Goal: Transaction & Acquisition: Purchase product/service

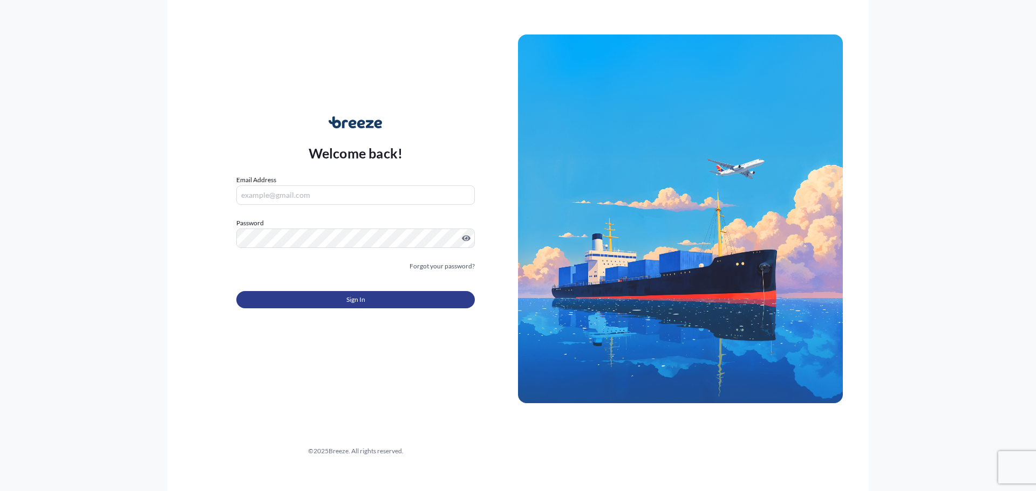
type input "[EMAIL_ADDRESS][DOMAIN_NAME]"
click at [393, 303] on button "Sign In" at bounding box center [355, 299] width 238 height 17
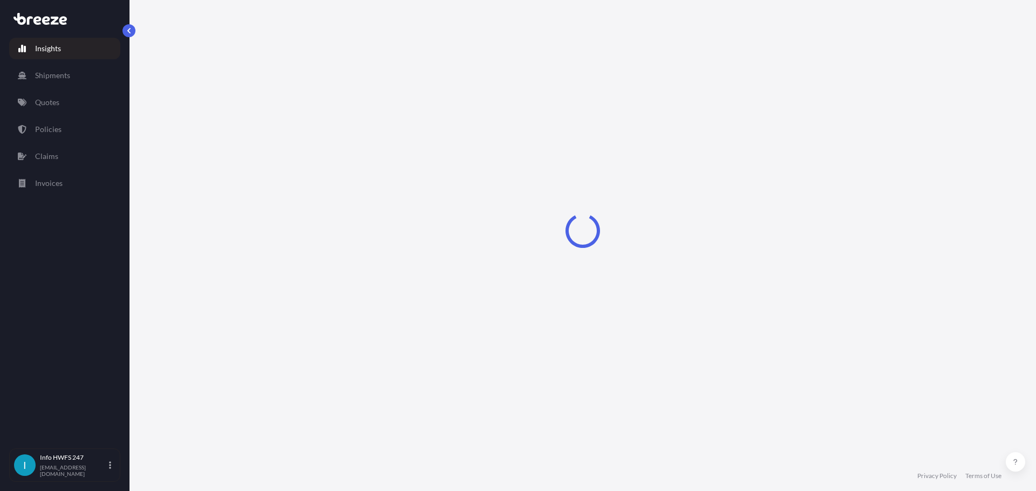
select select "2025"
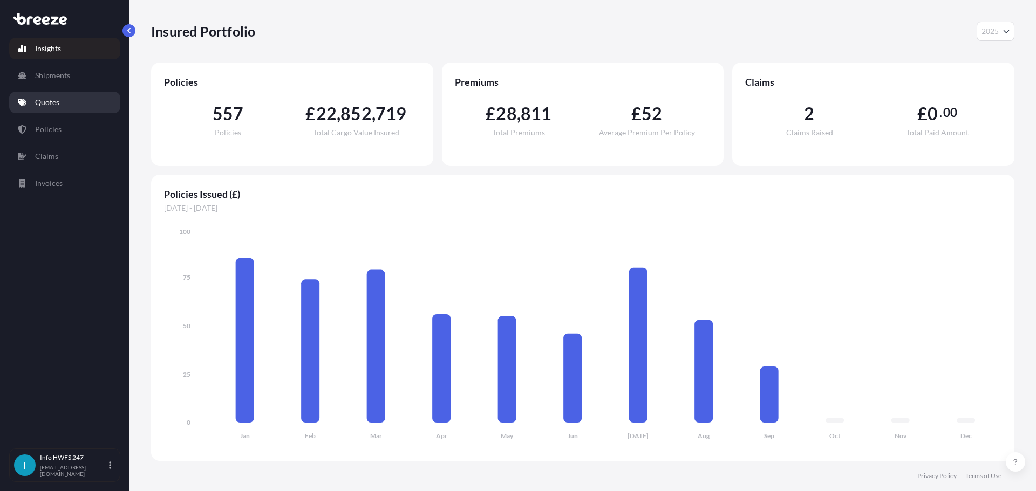
click at [57, 94] on link "Quotes" at bounding box center [64, 103] width 111 height 22
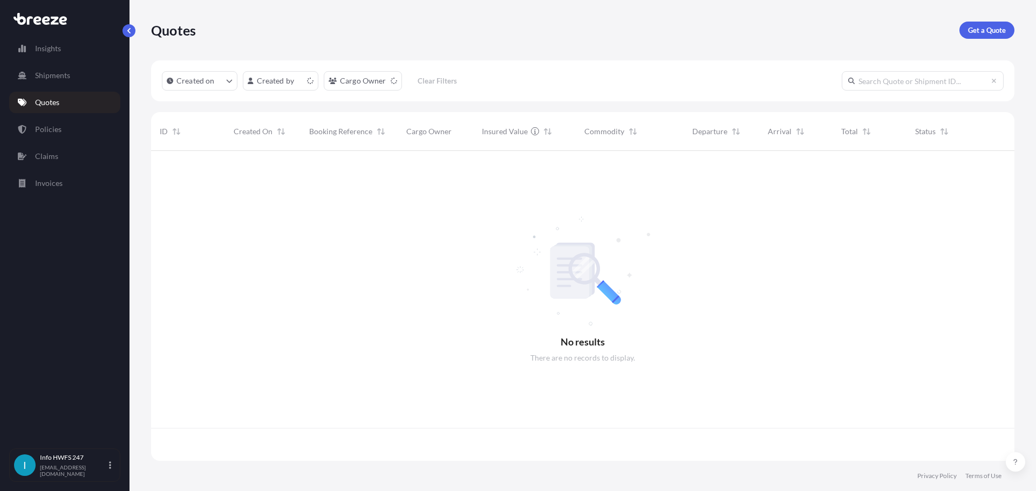
scroll to position [308, 855]
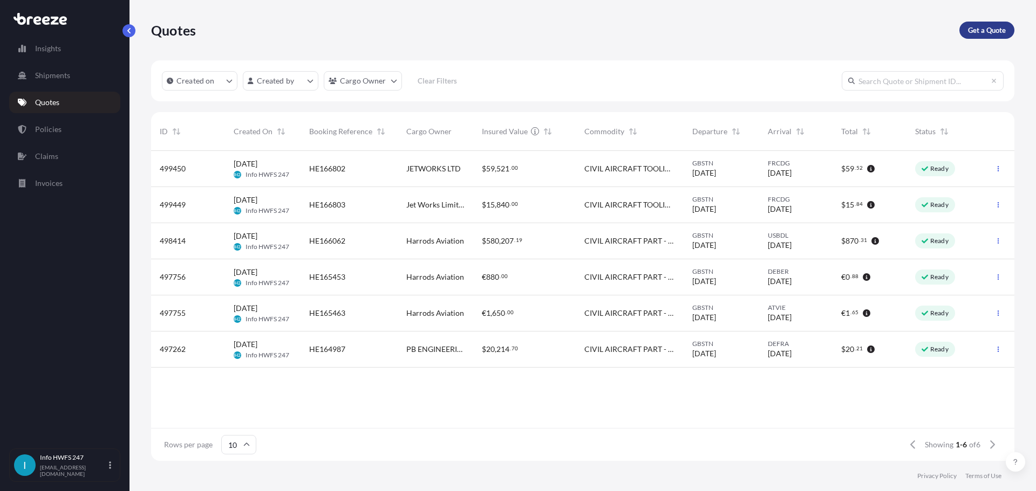
click at [989, 34] on p "Get a Quote" at bounding box center [987, 30] width 38 height 11
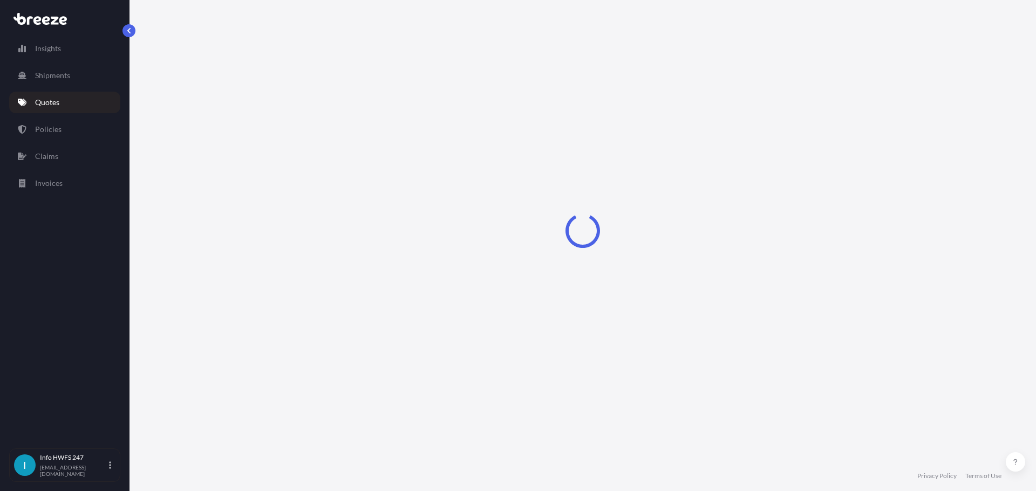
select select "Air"
select select "1"
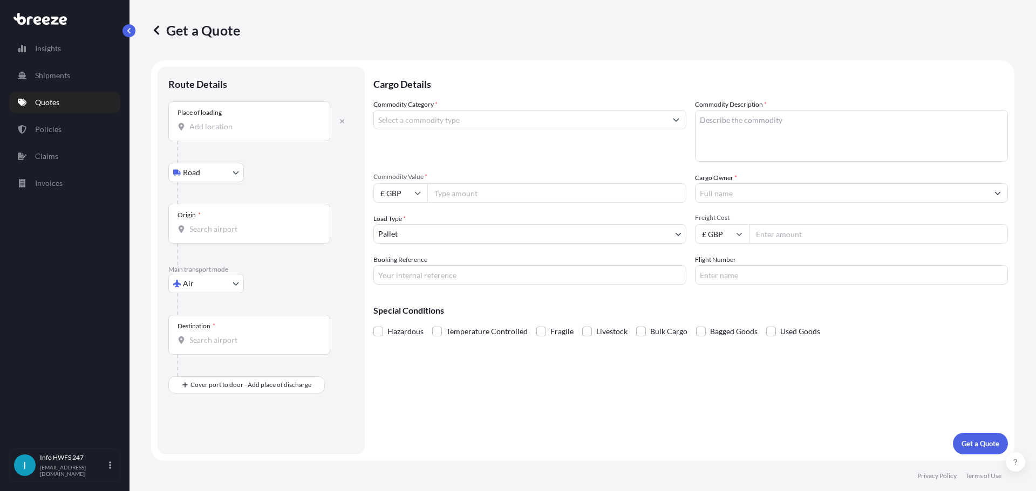
click at [258, 129] on input "Place of loading" at bounding box center [252, 126] width 127 height 11
click at [346, 122] on button "button" at bounding box center [342, 121] width 24 height 17
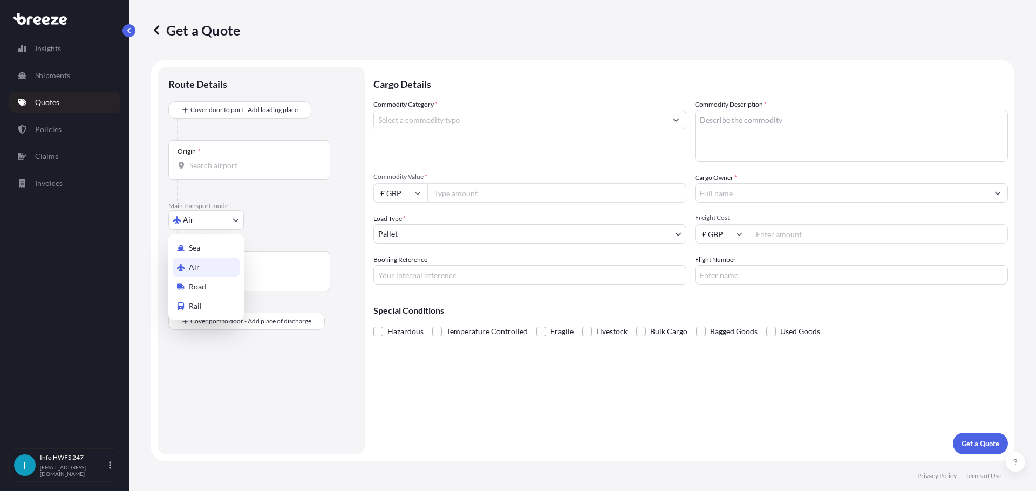
click at [196, 224] on body "0 options available. Insights Shipments Quotes Policies Claims Invoices I Info …" at bounding box center [518, 245] width 1036 height 491
click at [209, 285] on div "Road" at bounding box center [206, 286] width 67 height 19
select select "Road"
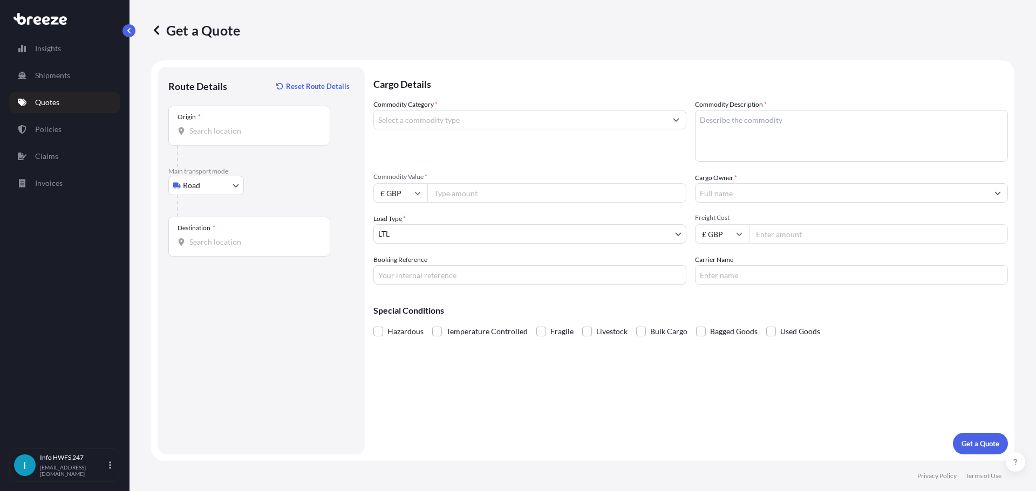
click at [236, 138] on div "Origin *" at bounding box center [249, 126] width 162 height 40
click at [236, 136] on input "Origin *" at bounding box center [252, 131] width 127 height 11
type input "S"
type input "Southampton SO18 2HG, [GEOGRAPHIC_DATA]"
click at [238, 239] on input "Destination *" at bounding box center [252, 242] width 127 height 11
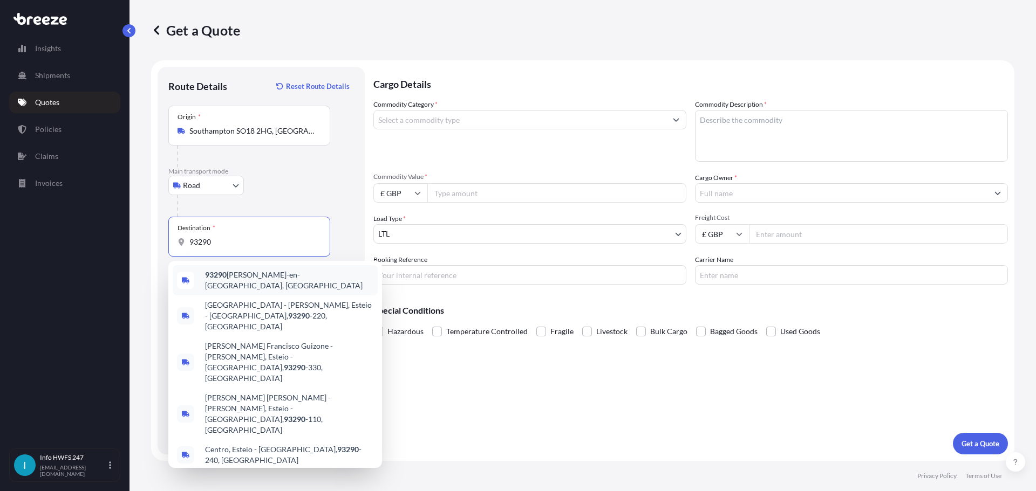
click at [251, 280] on span "93290 [PERSON_NAME]-en-[GEOGRAPHIC_DATA], [GEOGRAPHIC_DATA]" at bounding box center [289, 281] width 168 height 22
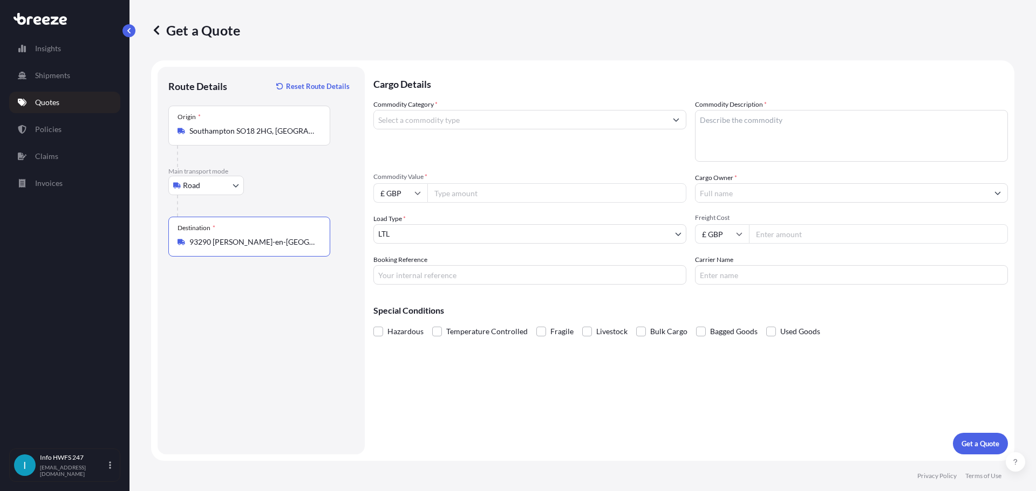
type input "93290 [PERSON_NAME]-en-[GEOGRAPHIC_DATA], [GEOGRAPHIC_DATA]"
click at [445, 115] on input "Commodity Category *" at bounding box center [520, 119] width 292 height 19
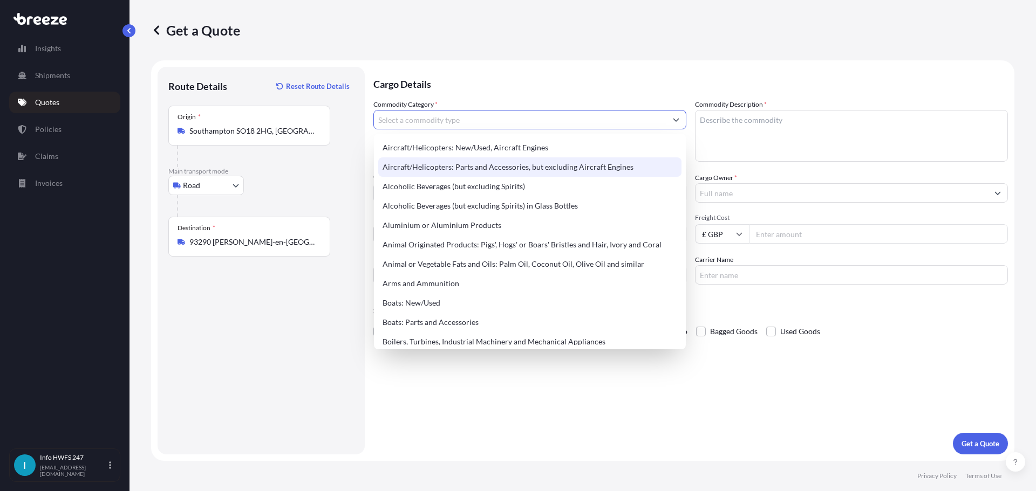
click at [463, 173] on div "Aircraft/Helicopters: Parts and Accessories, but excluding Aircraft Engines" at bounding box center [529, 167] width 303 height 19
type input "Aircraft/Helicopters: Parts and Accessories, but excluding Aircraft Engines"
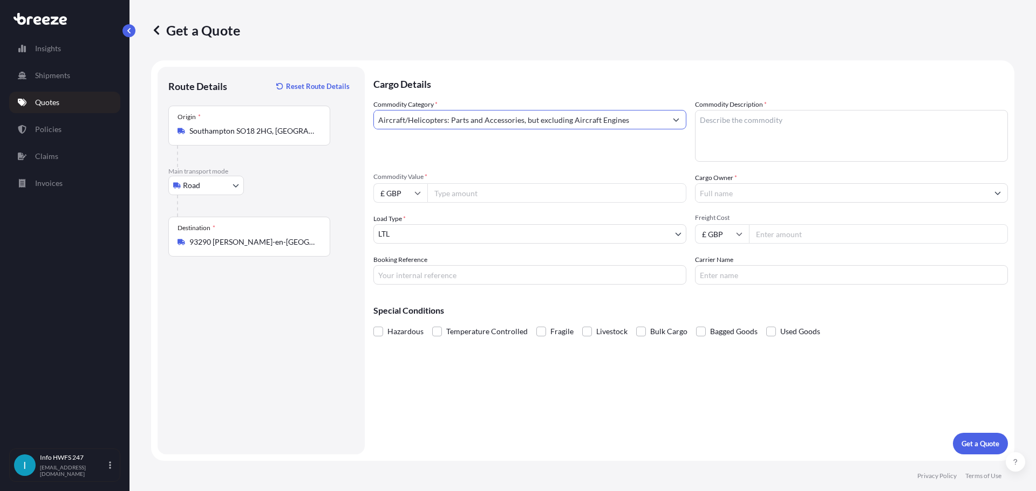
click at [492, 189] on input "Commodity Value *" at bounding box center [556, 192] width 259 height 19
type input "83050"
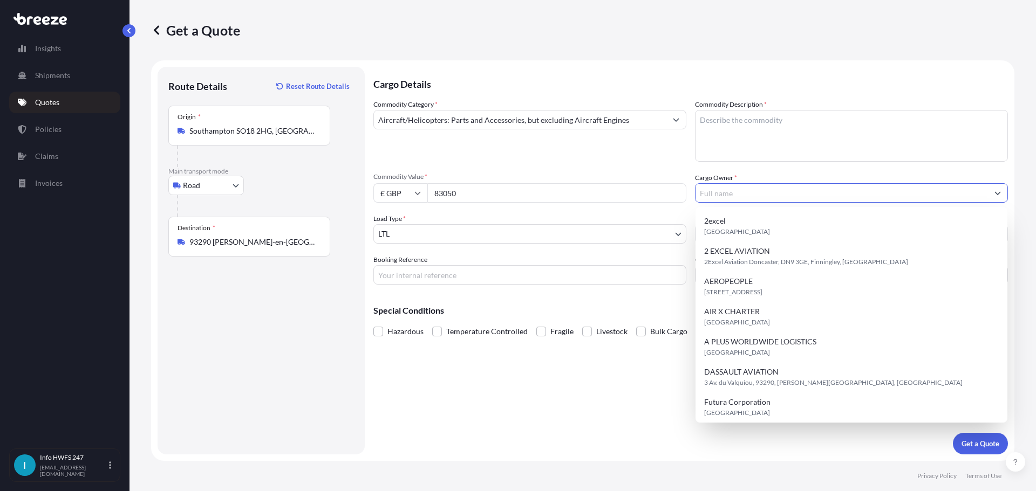
click at [404, 187] on input "£ GBP" at bounding box center [400, 192] width 54 height 19
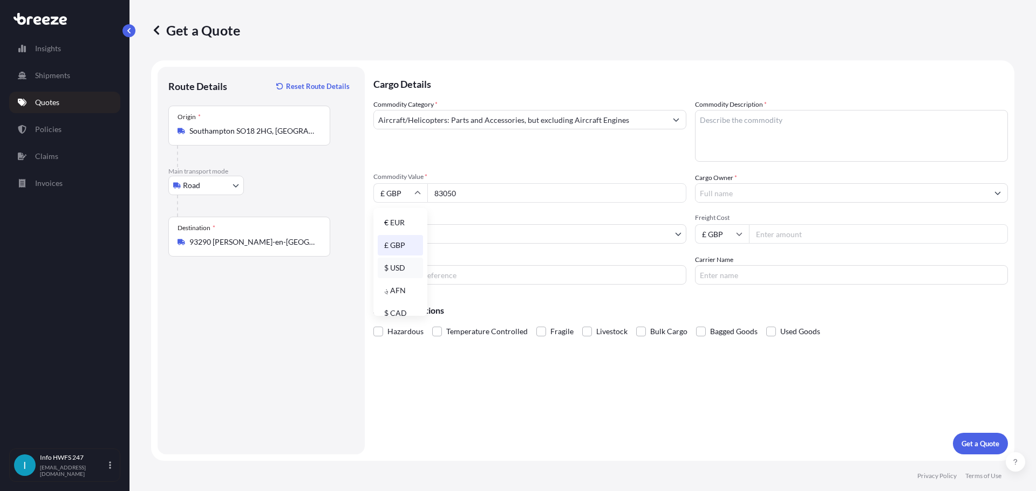
click at [405, 271] on div "$ USD" at bounding box center [400, 268] width 45 height 20
type input "$ USD"
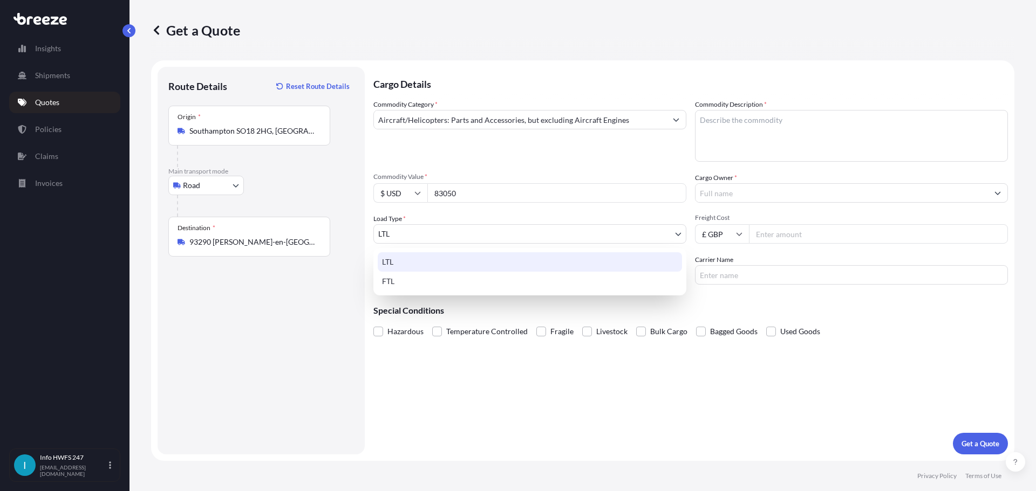
click at [466, 232] on body "15 options available. Insights Shipments Quotes Policies Claims Invoices I Info…" at bounding box center [518, 245] width 1036 height 491
click at [453, 283] on div "FTL" at bounding box center [530, 281] width 304 height 19
select select "2"
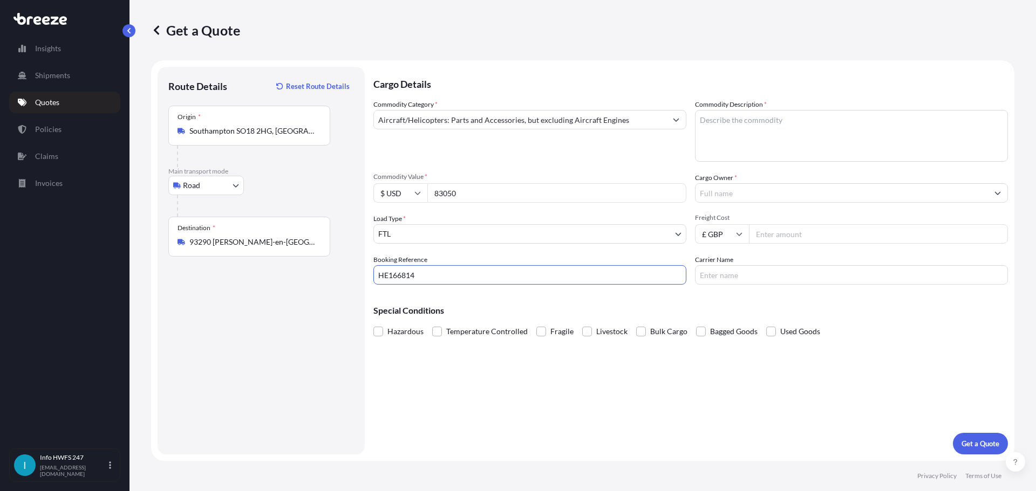
type input "HE166814"
click at [784, 115] on textarea "Commodity Description *" at bounding box center [851, 136] width 313 height 52
type textarea "CIVIL AIRCRAFT TOOLING"
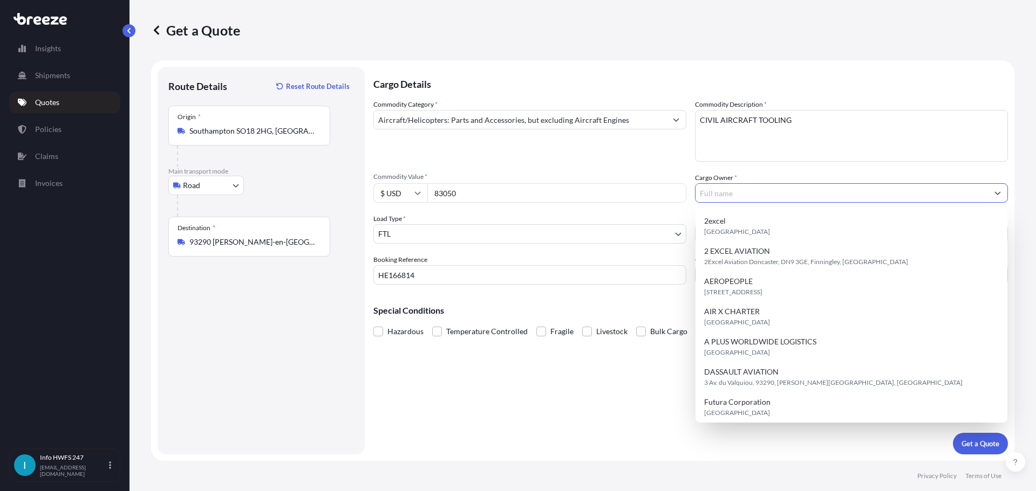
click at [778, 185] on input "Cargo Owner *" at bounding box center [841, 192] width 292 height 19
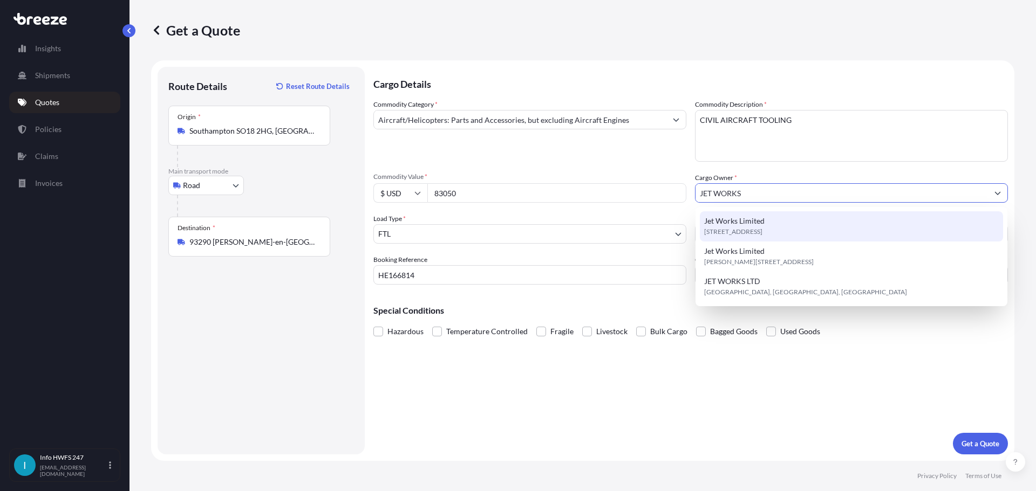
click at [772, 221] on div "Jet Works Limited [STREET_ADDRESS]" at bounding box center [851, 226] width 303 height 30
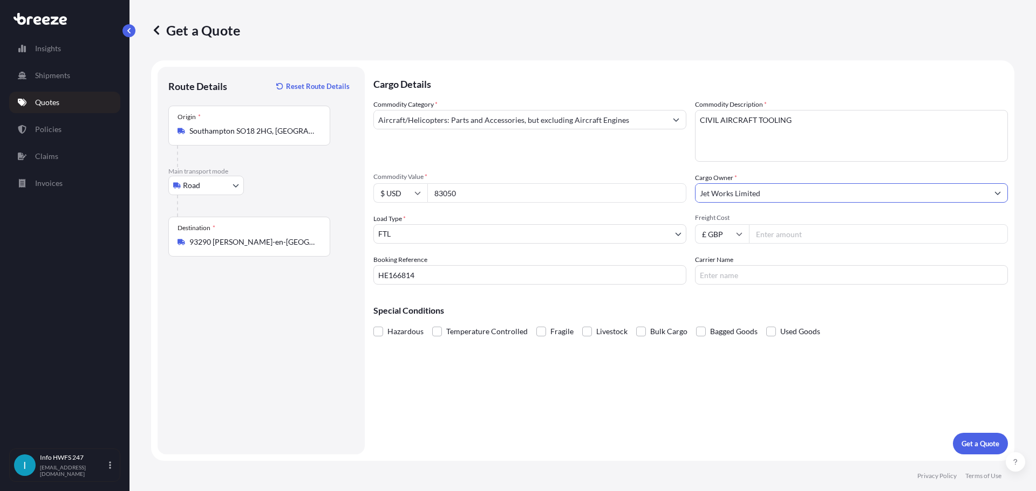
type input "Jet Works Limited"
click at [768, 278] on input "Carrier Name" at bounding box center [851, 274] width 313 height 19
type input "EXTREGO"
click at [962, 443] on p "Get a Quote" at bounding box center [980, 444] width 38 height 11
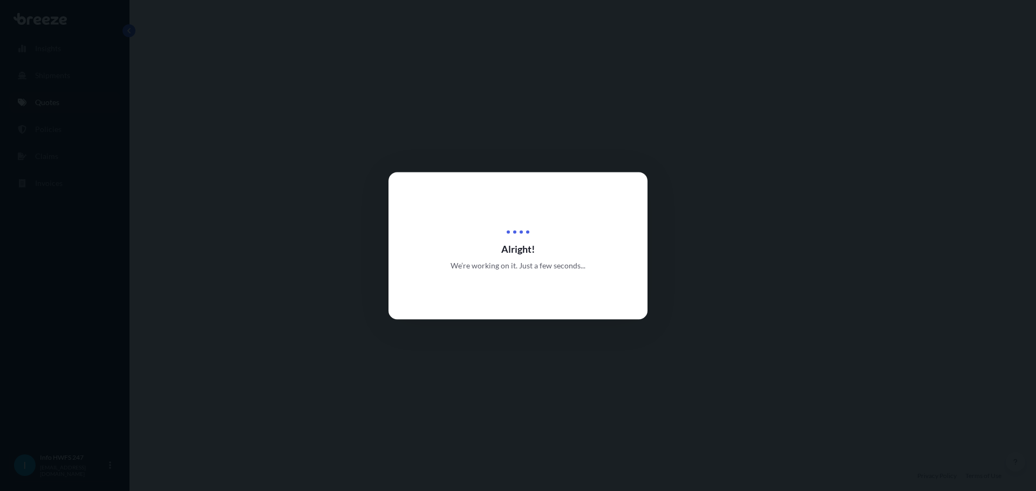
select select "Road"
select select "2"
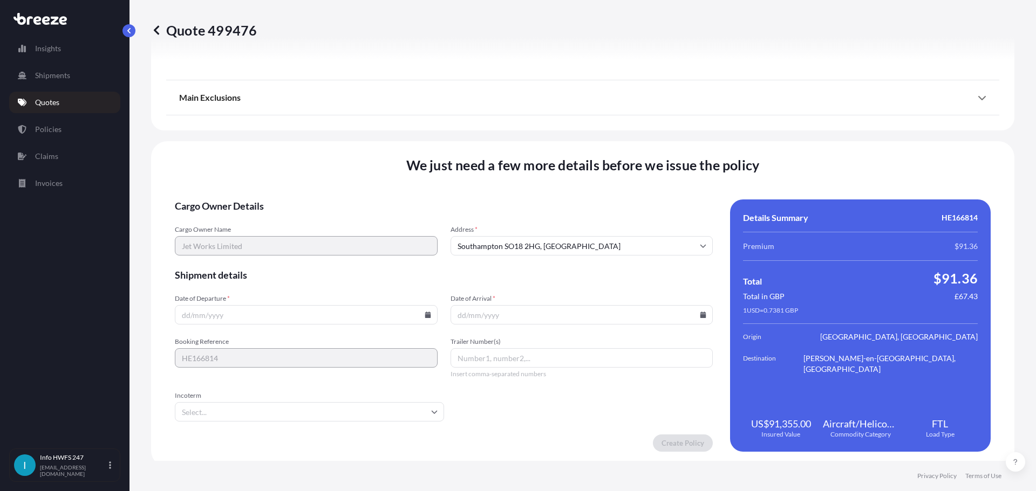
scroll to position [1210, 0]
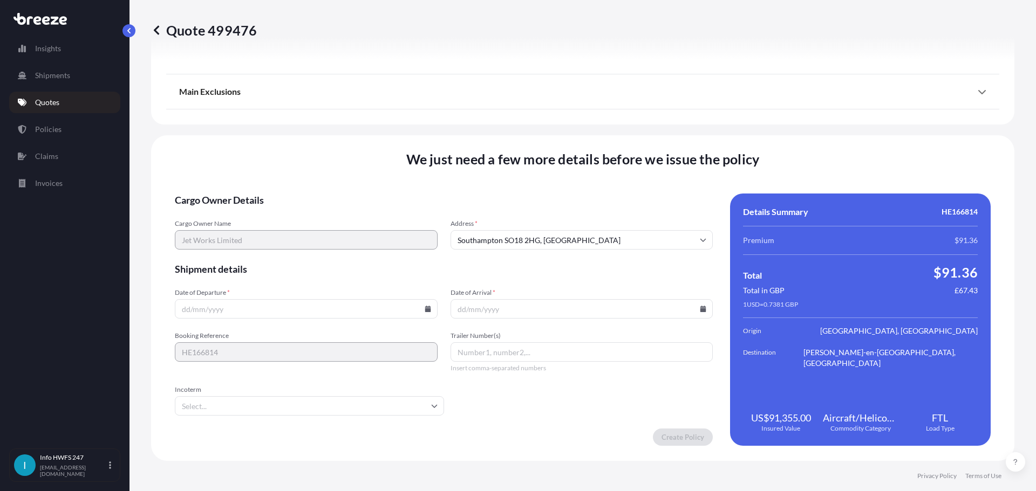
click at [420, 307] on input "Date of Departure *" at bounding box center [306, 308] width 263 height 19
click at [427, 307] on icon at bounding box center [428, 309] width 6 height 6
click at [350, 215] on button "20" at bounding box center [354, 212] width 17 height 17
type input "[DATE]"
click at [700, 310] on icon at bounding box center [703, 309] width 6 height 6
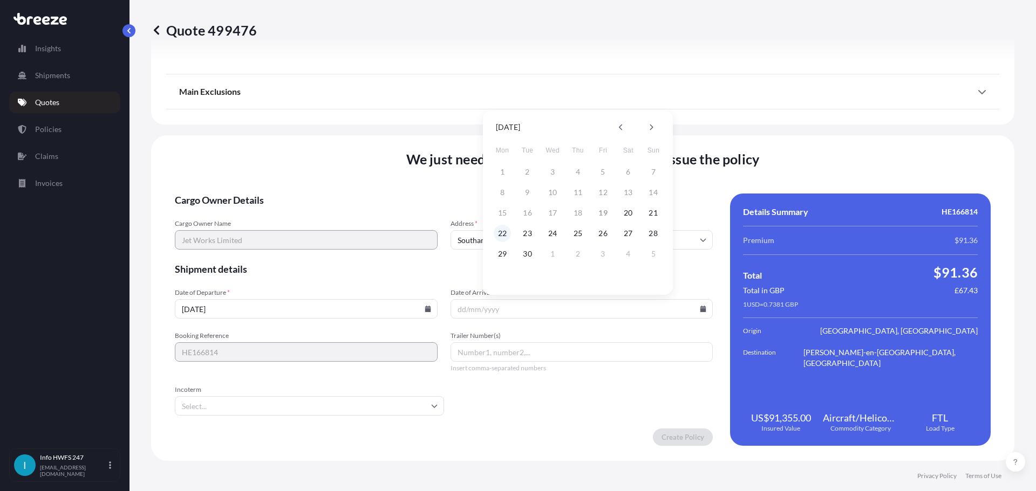
click at [501, 230] on button "22" at bounding box center [502, 233] width 17 height 17
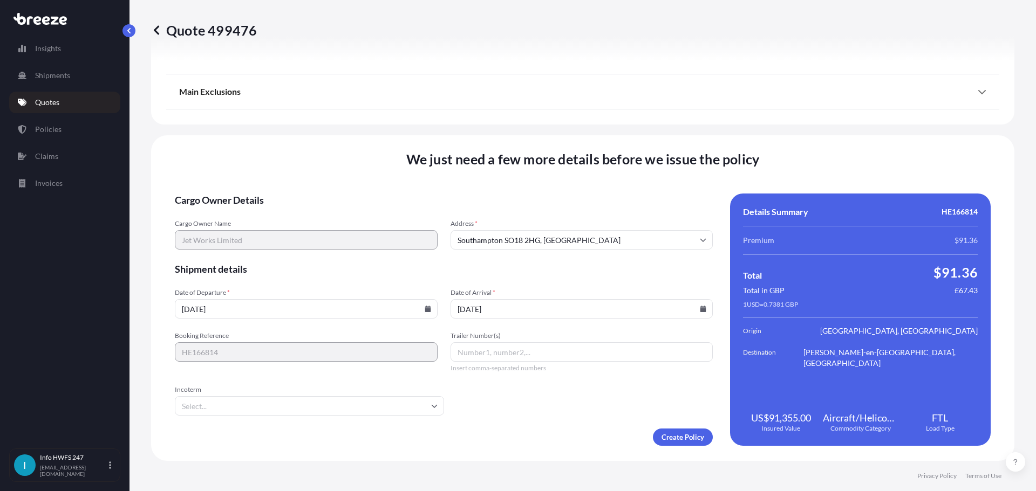
type input "[DATE]"
click at [497, 351] on input "Trailer Number(s)" at bounding box center [581, 352] width 263 height 19
type input "PY1245A"
click at [431, 407] on icon at bounding box center [434, 406] width 6 height 6
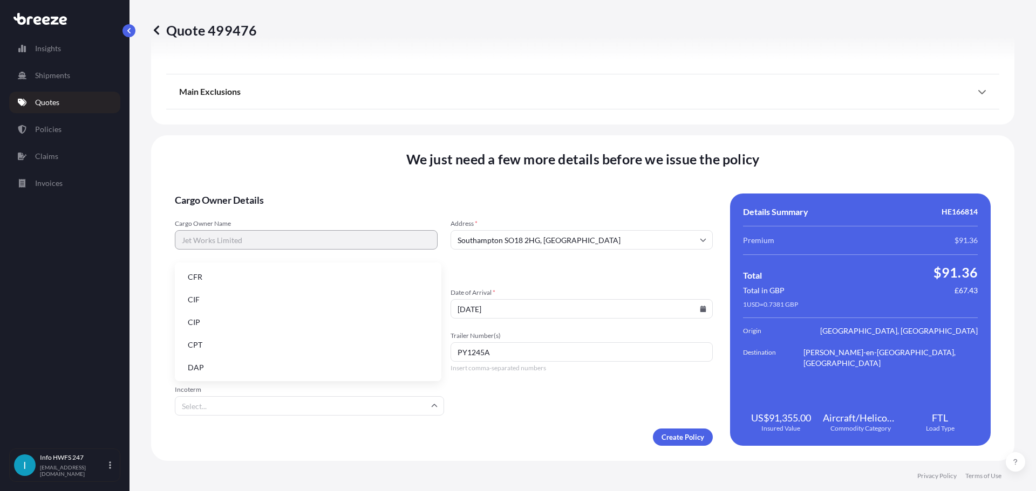
click at [288, 365] on li "DAP" at bounding box center [308, 368] width 258 height 20
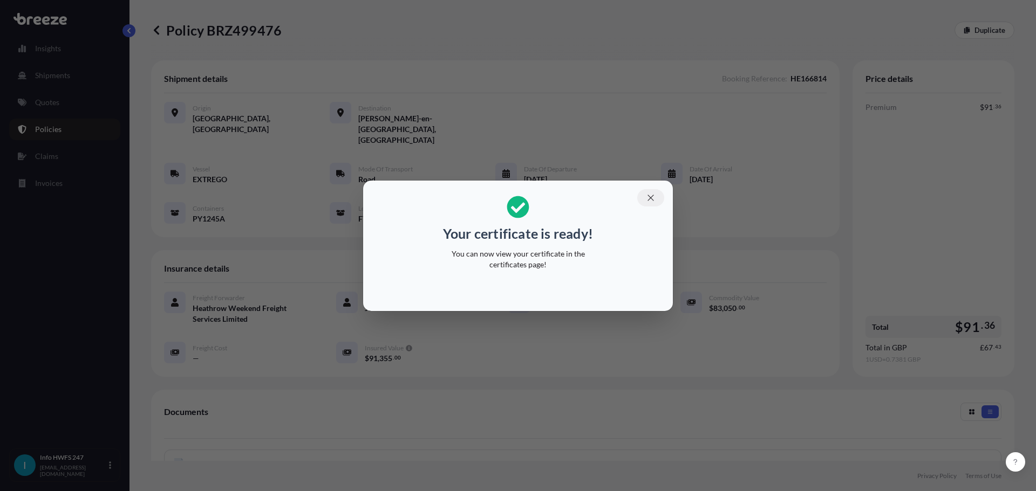
click at [649, 199] on icon "button" at bounding box center [650, 198] width 6 height 6
